Goal: Information Seeking & Learning: Learn about a topic

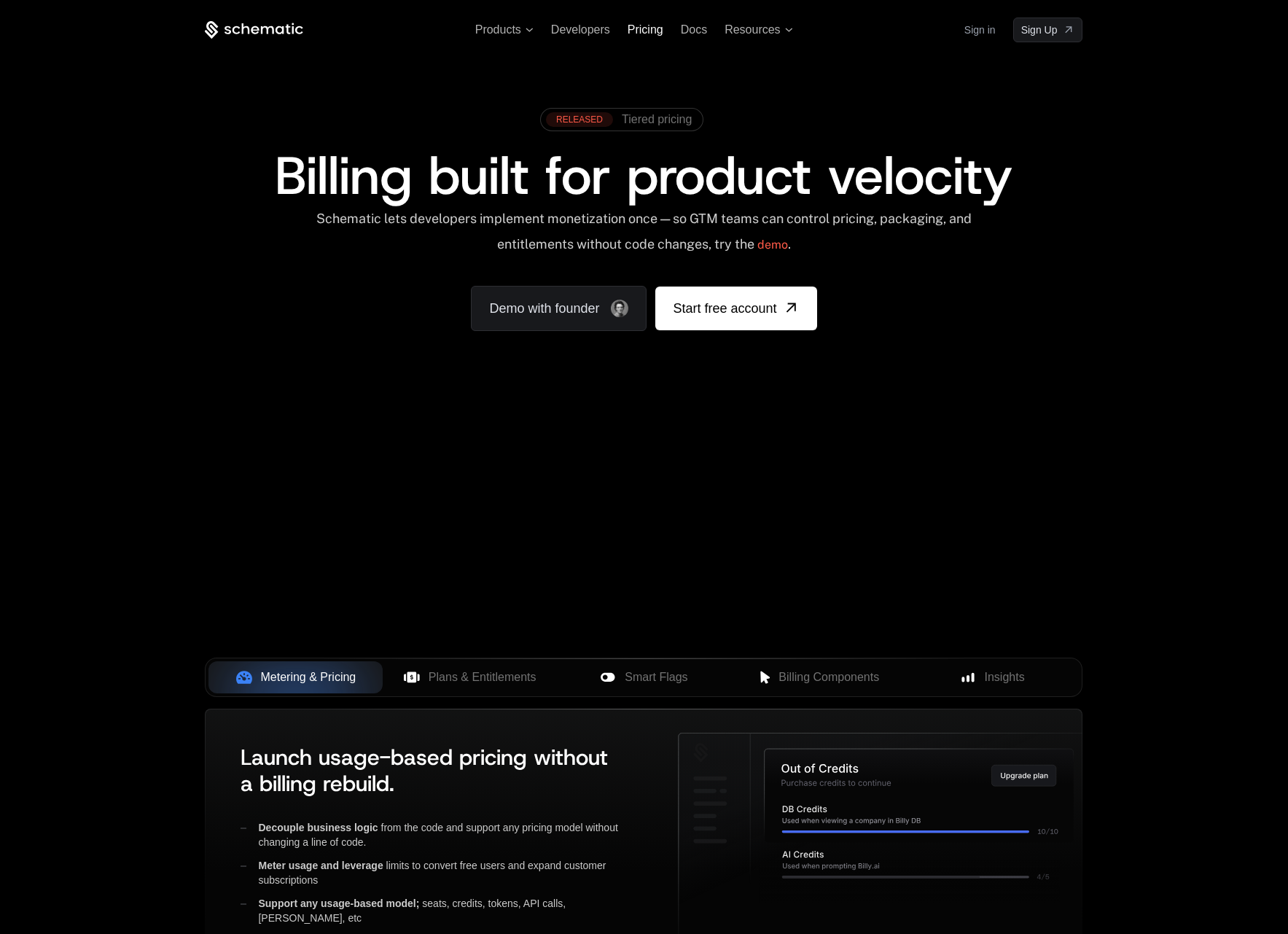
click at [638, 33] on span "Pricing" at bounding box center [645, 30] width 36 height 12
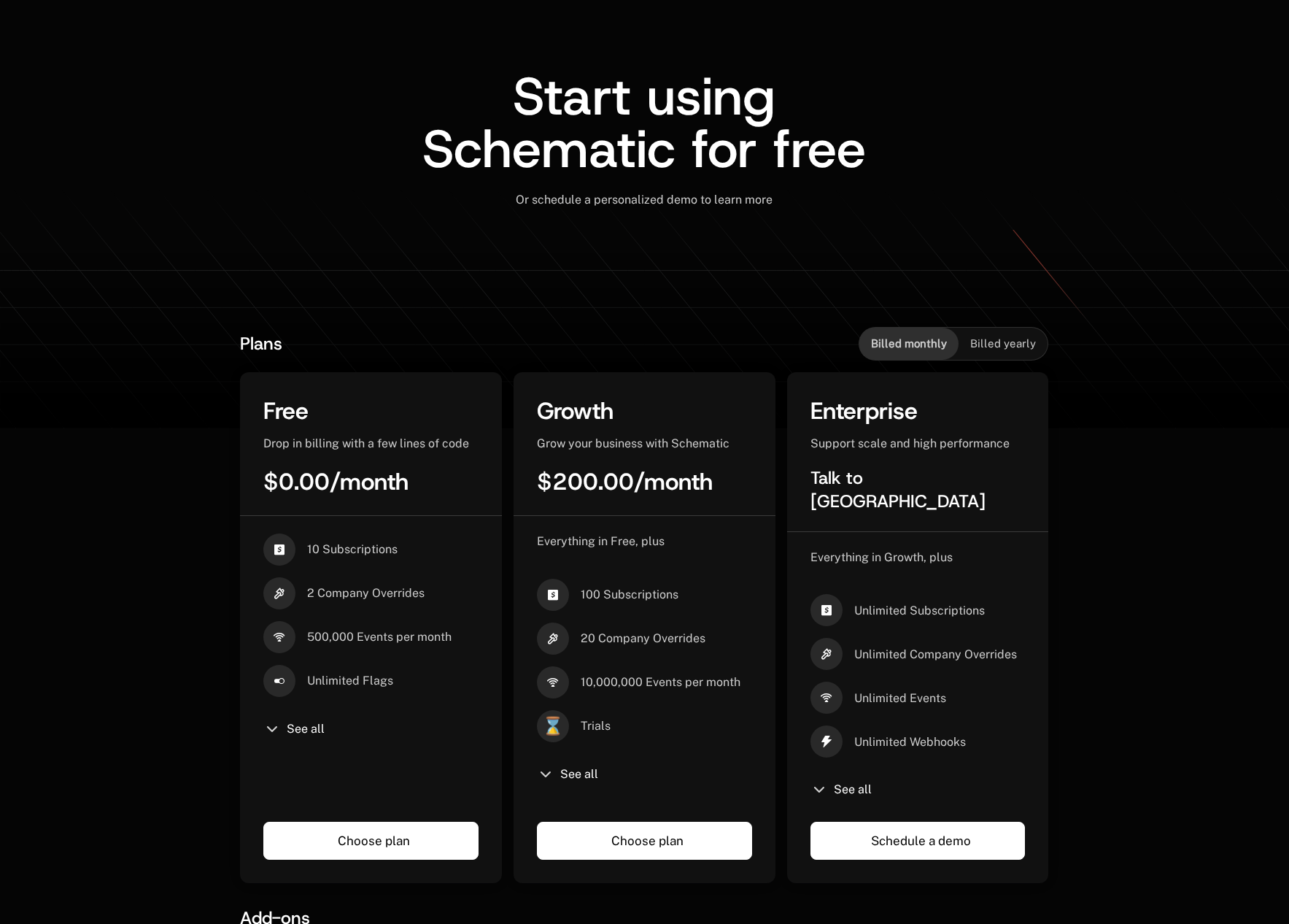
scroll to position [43, 0]
click at [286, 737] on div "See all" at bounding box center [370, 729] width 216 height 18
click at [297, 733] on span "See all" at bounding box center [305, 728] width 38 height 11
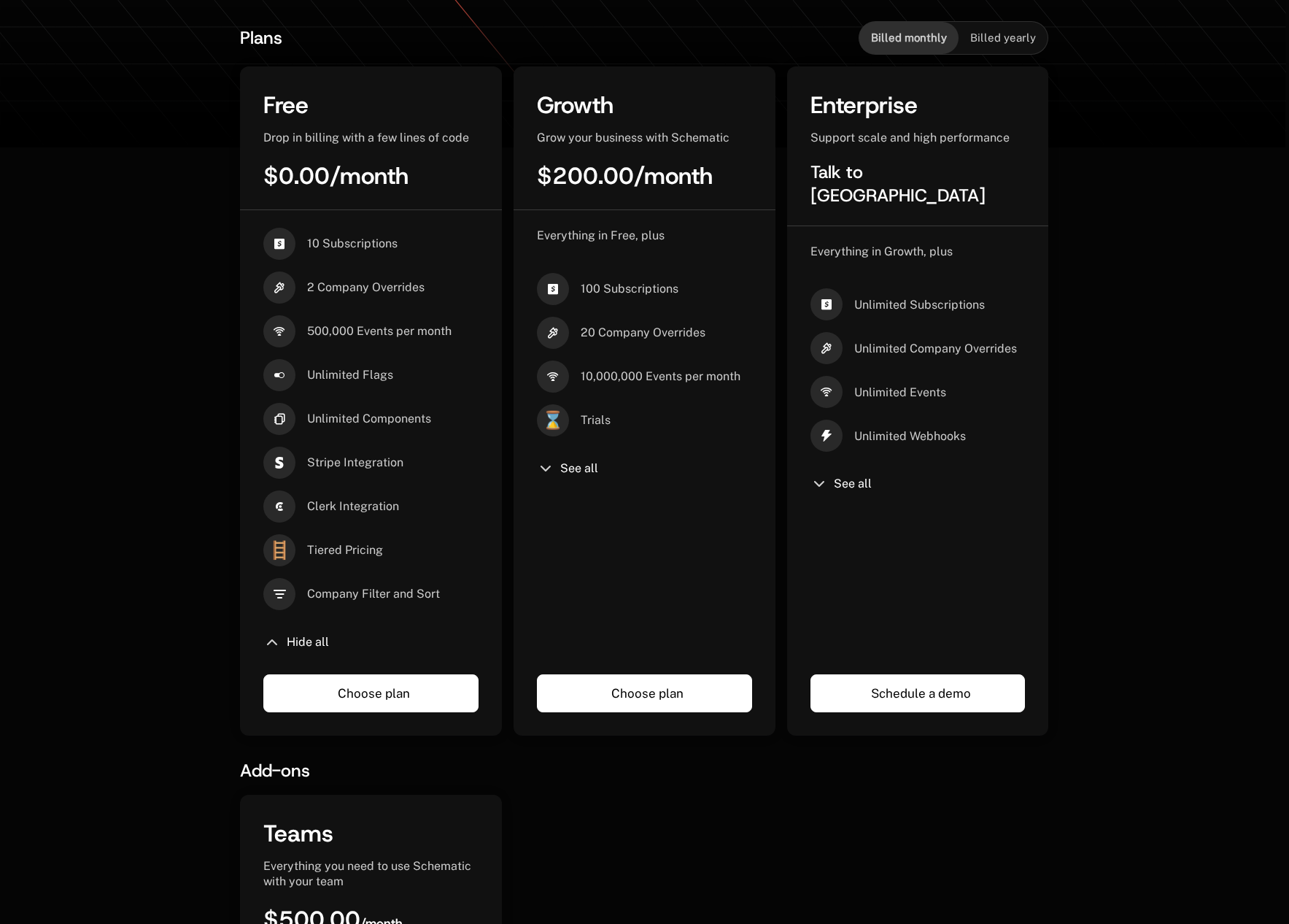
scroll to position [0, 0]
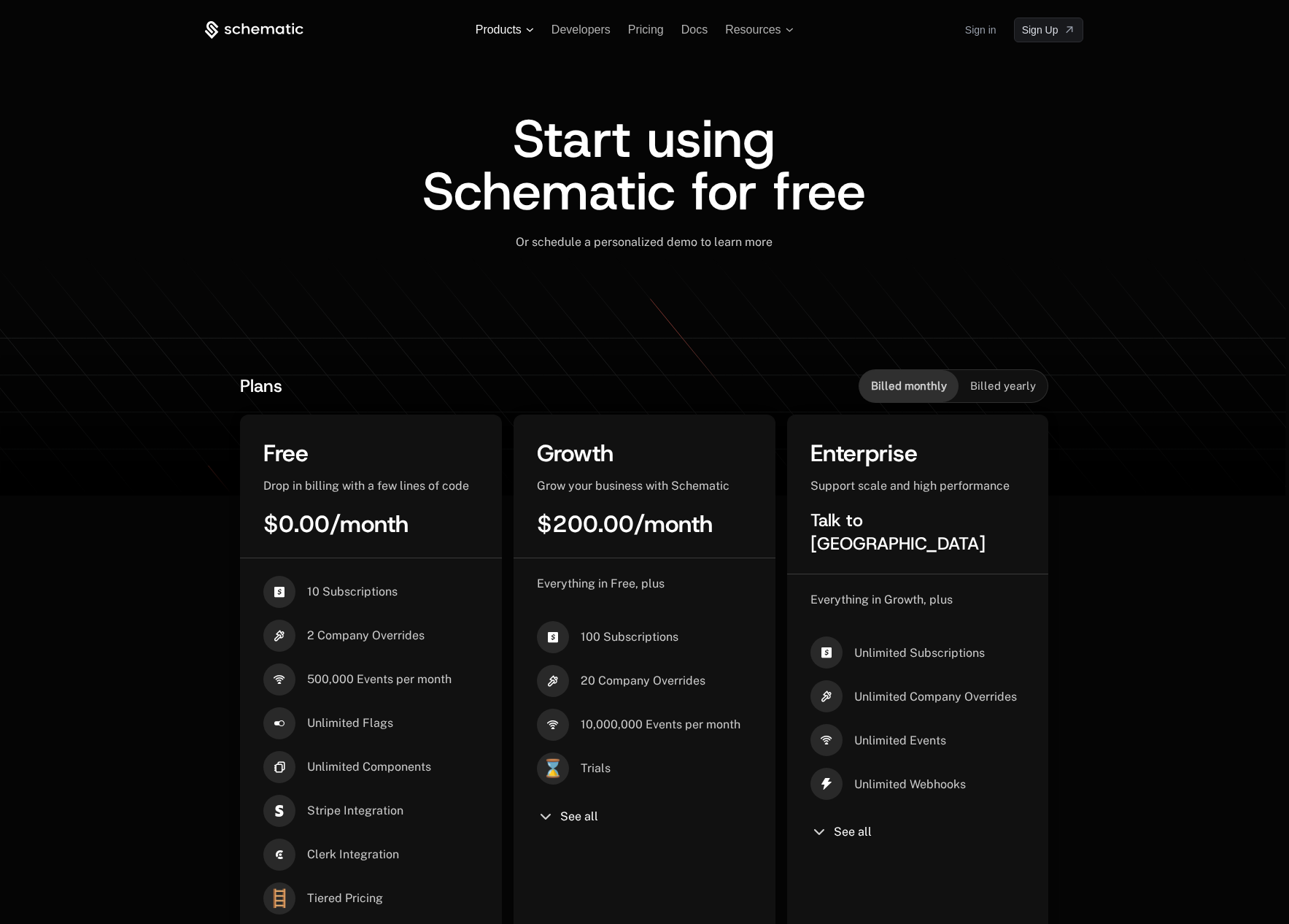
click at [513, 32] on span "Products" at bounding box center [499, 30] width 46 height 13
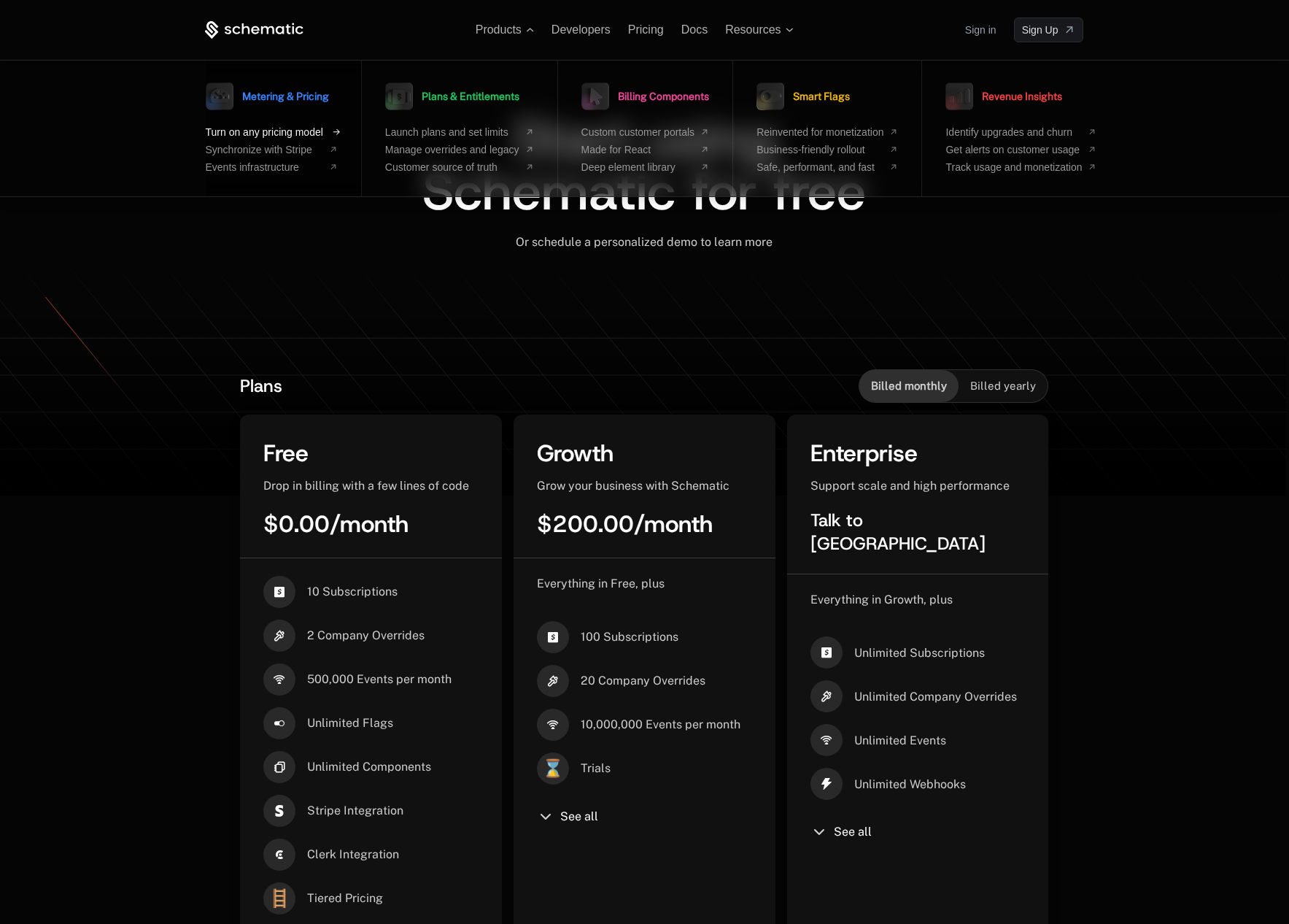
click at [293, 129] on span "Turn on any pricing model" at bounding box center [265, 131] width 118 height 11
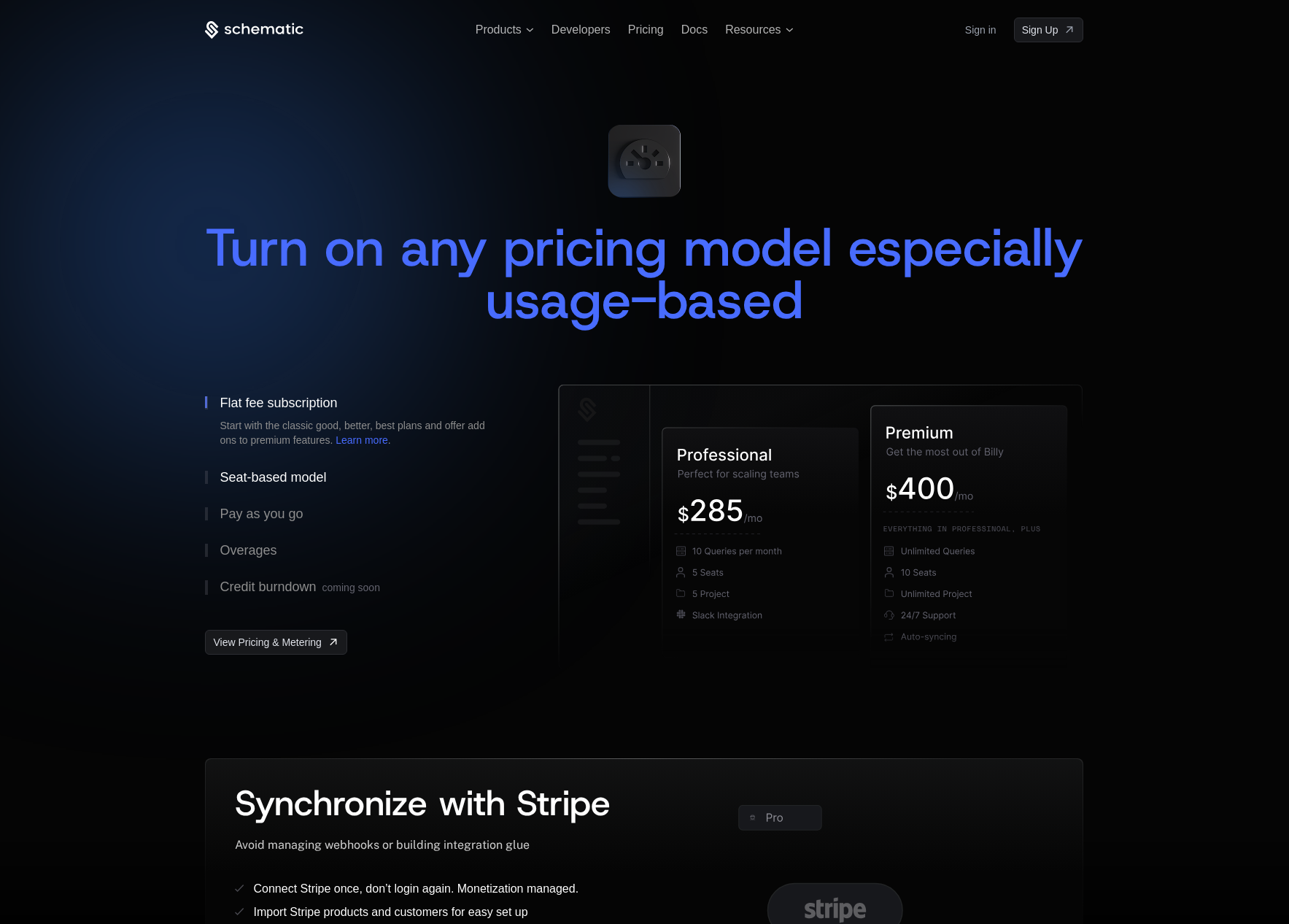
click at [254, 480] on div "Seat-based model" at bounding box center [273, 477] width 106 height 13
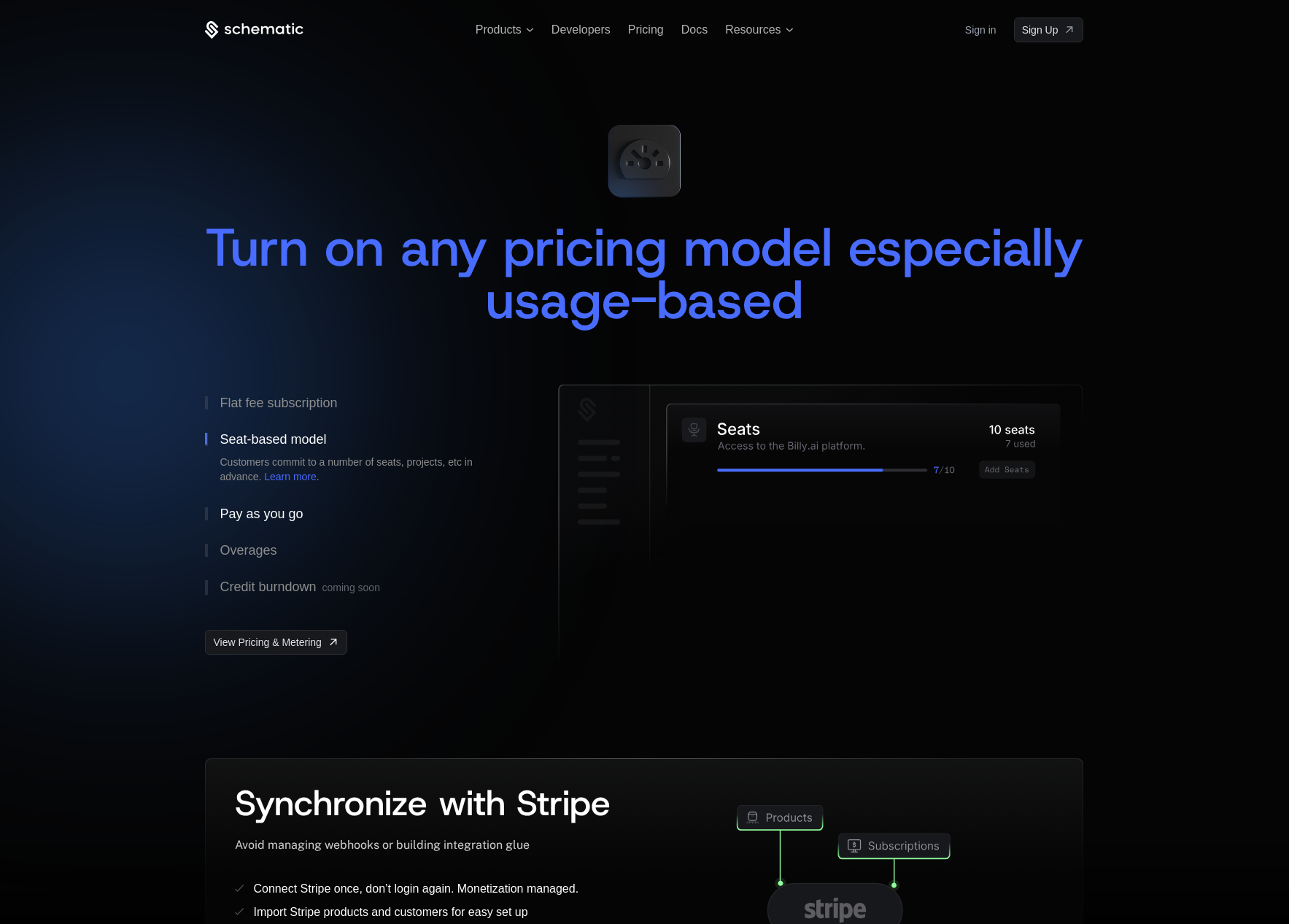
click at [269, 517] on div "Pay as you go" at bounding box center [261, 513] width 84 height 13
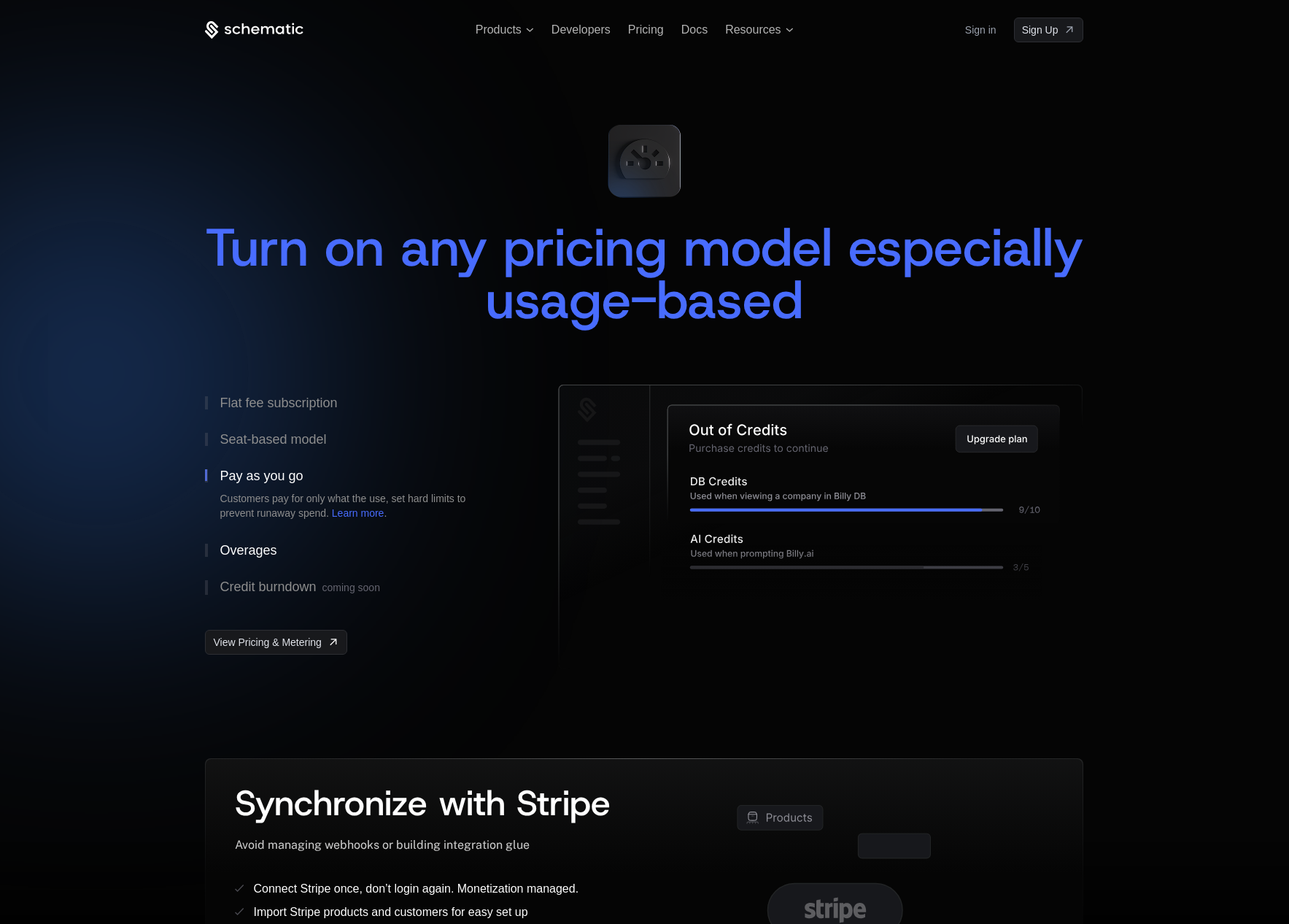
drag, startPoint x: 259, startPoint y: 549, endPoint x: 297, endPoint y: 549, distance: 38.0
click at [263, 549] on div "Overages" at bounding box center [248, 550] width 57 height 13
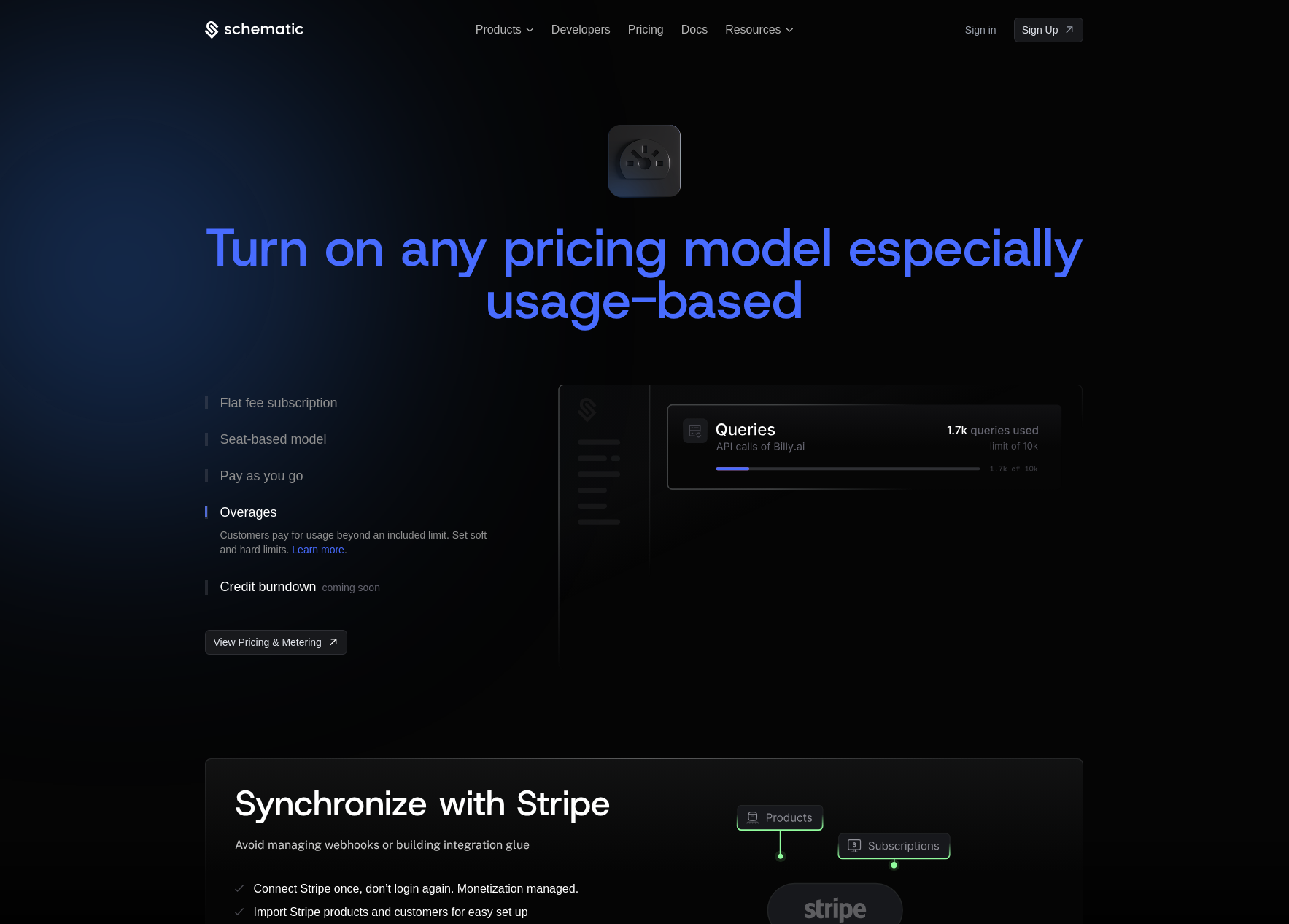
click at [284, 587] on div "Credit burndown coming soon" at bounding box center [300, 587] width 160 height 15
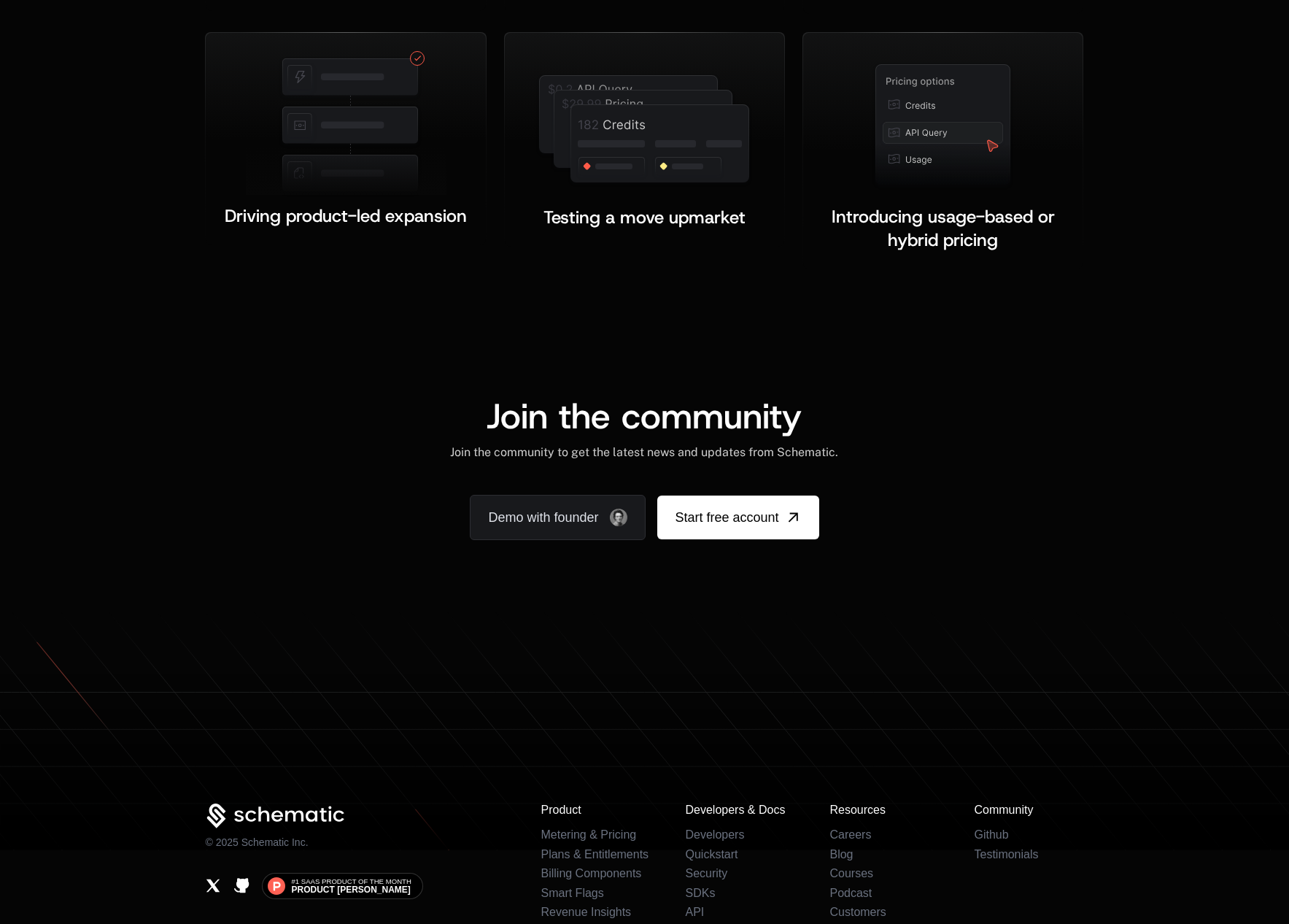
scroll to position [2519, 0]
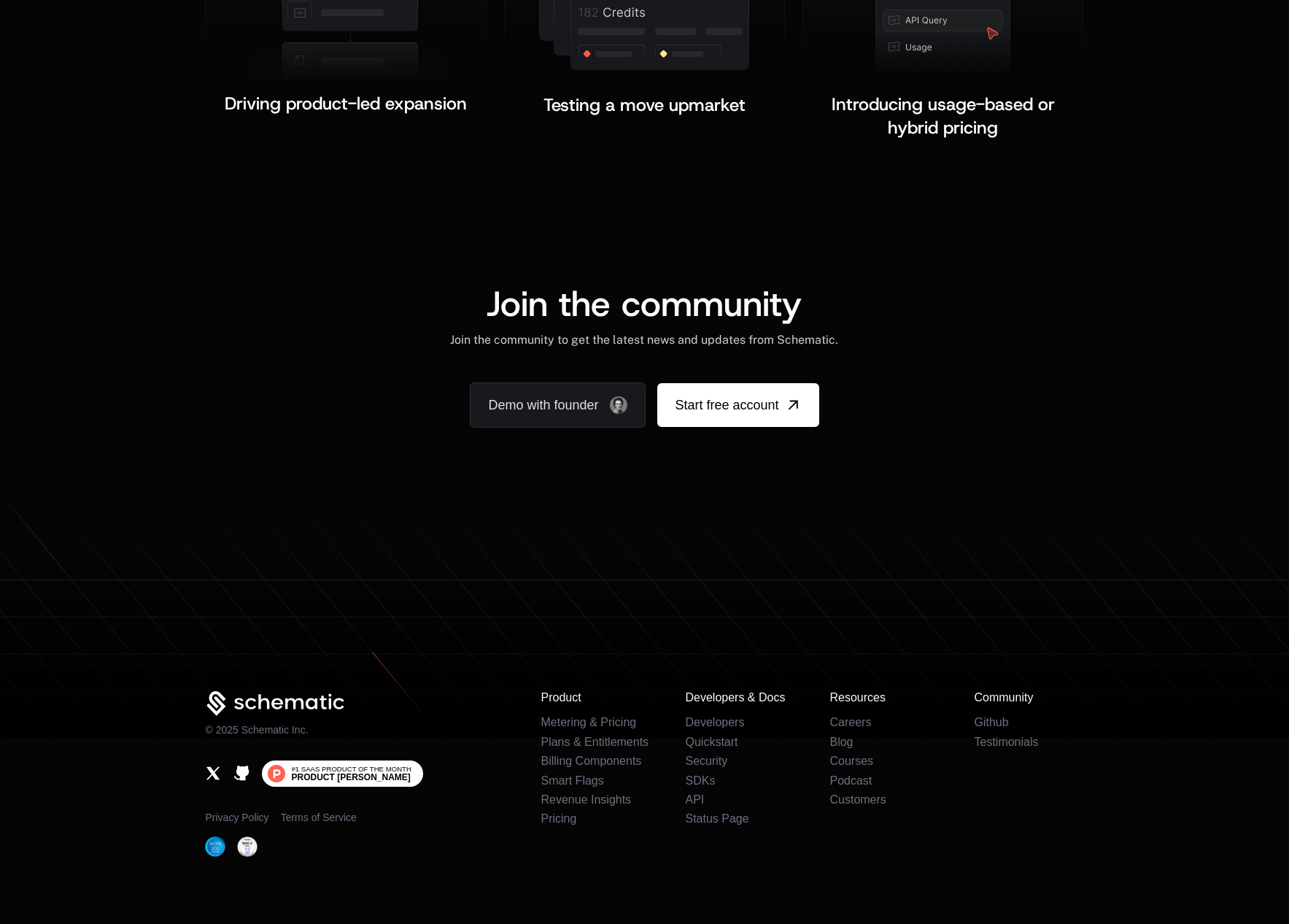
click at [360, 773] on span "Product [PERSON_NAME]" at bounding box center [350, 777] width 119 height 9
